Goal: Task Accomplishment & Management: Manage account settings

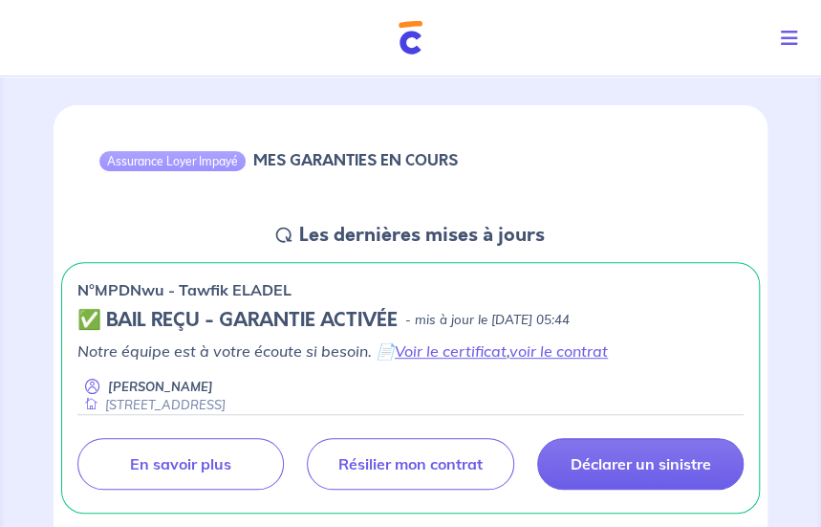
scroll to position [191, 0]
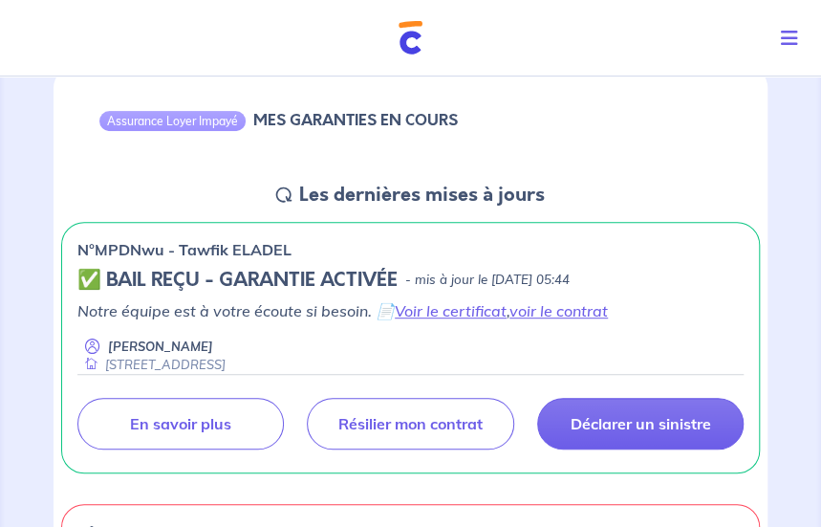
drag, startPoint x: 18, startPoint y: 366, endPoint x: 29, endPoint y: 360, distance: 12.0
click at [795, 38] on icon "Toggle navigation" at bounding box center [789, 38] width 17 height 19
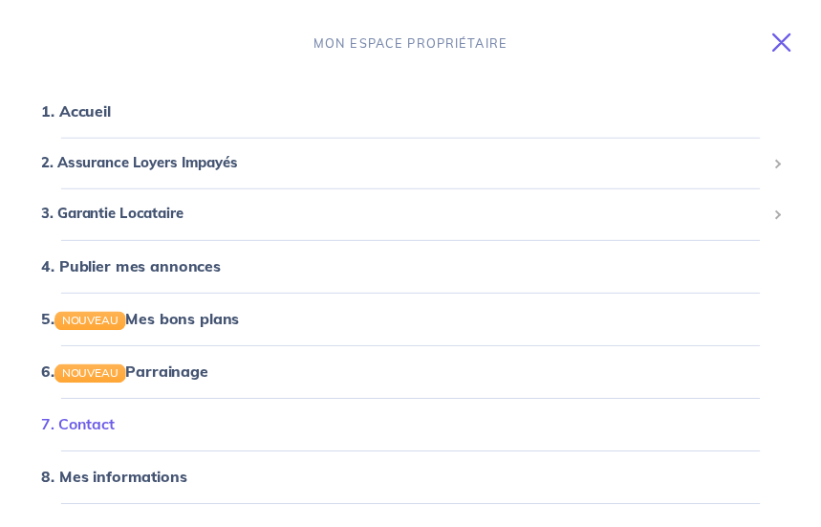
scroll to position [96, 0]
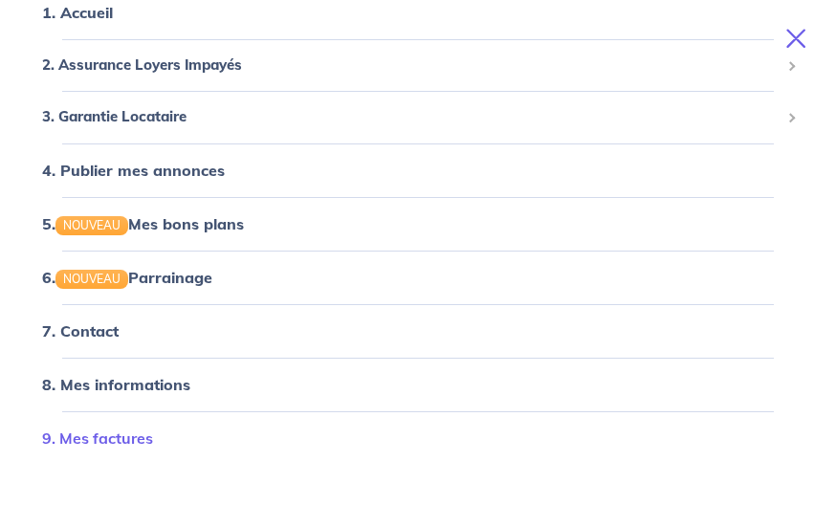
click at [120, 444] on link "9. Mes factures" at bounding box center [97, 437] width 111 height 19
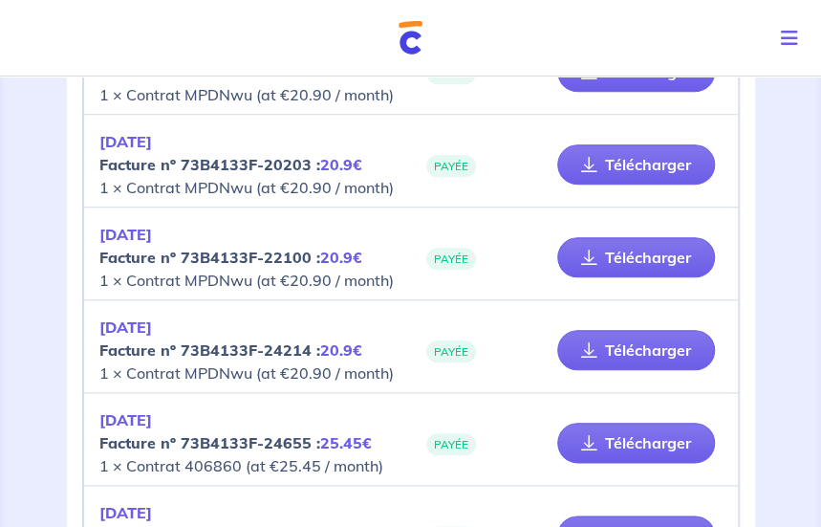
scroll to position [478, 0]
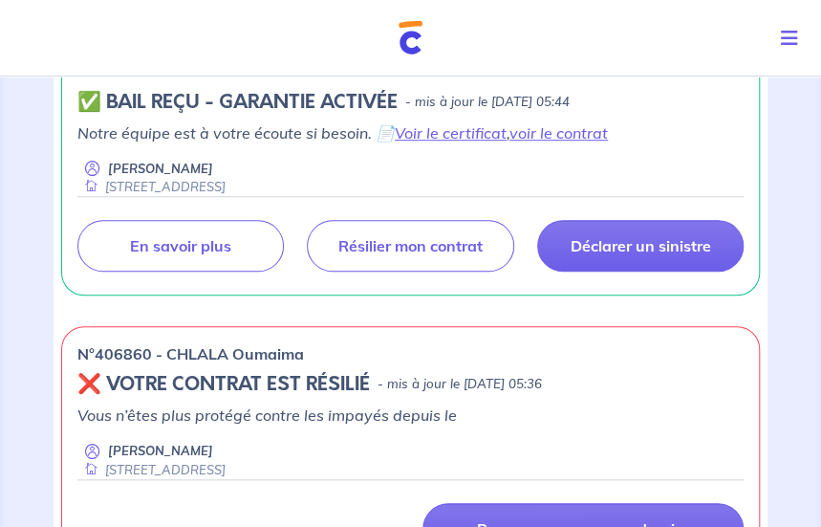
scroll to position [478, 0]
